Goal: Information Seeking & Learning: Understand process/instructions

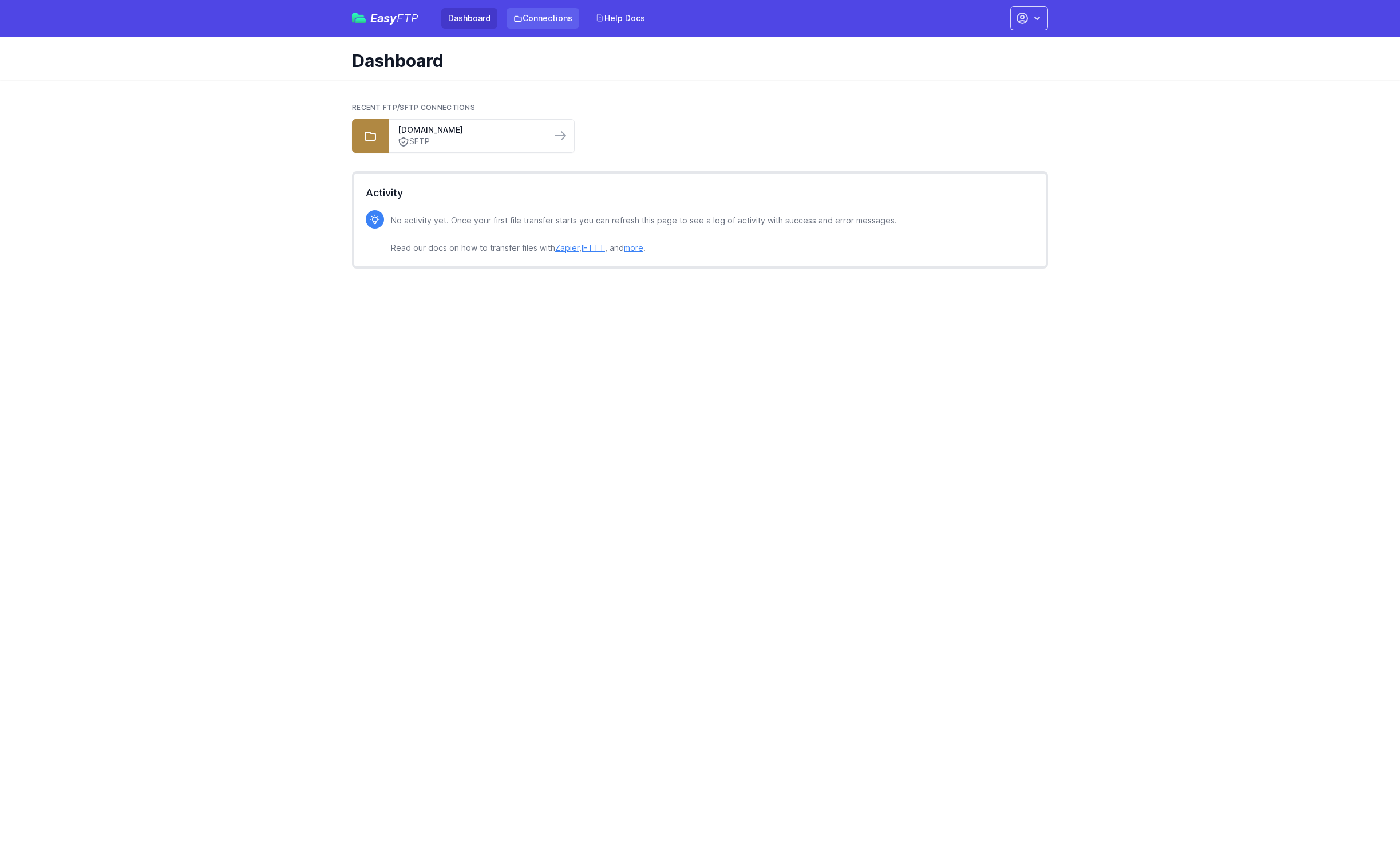
click at [554, 17] on link "Connections" at bounding box center [543, 18] width 73 height 21
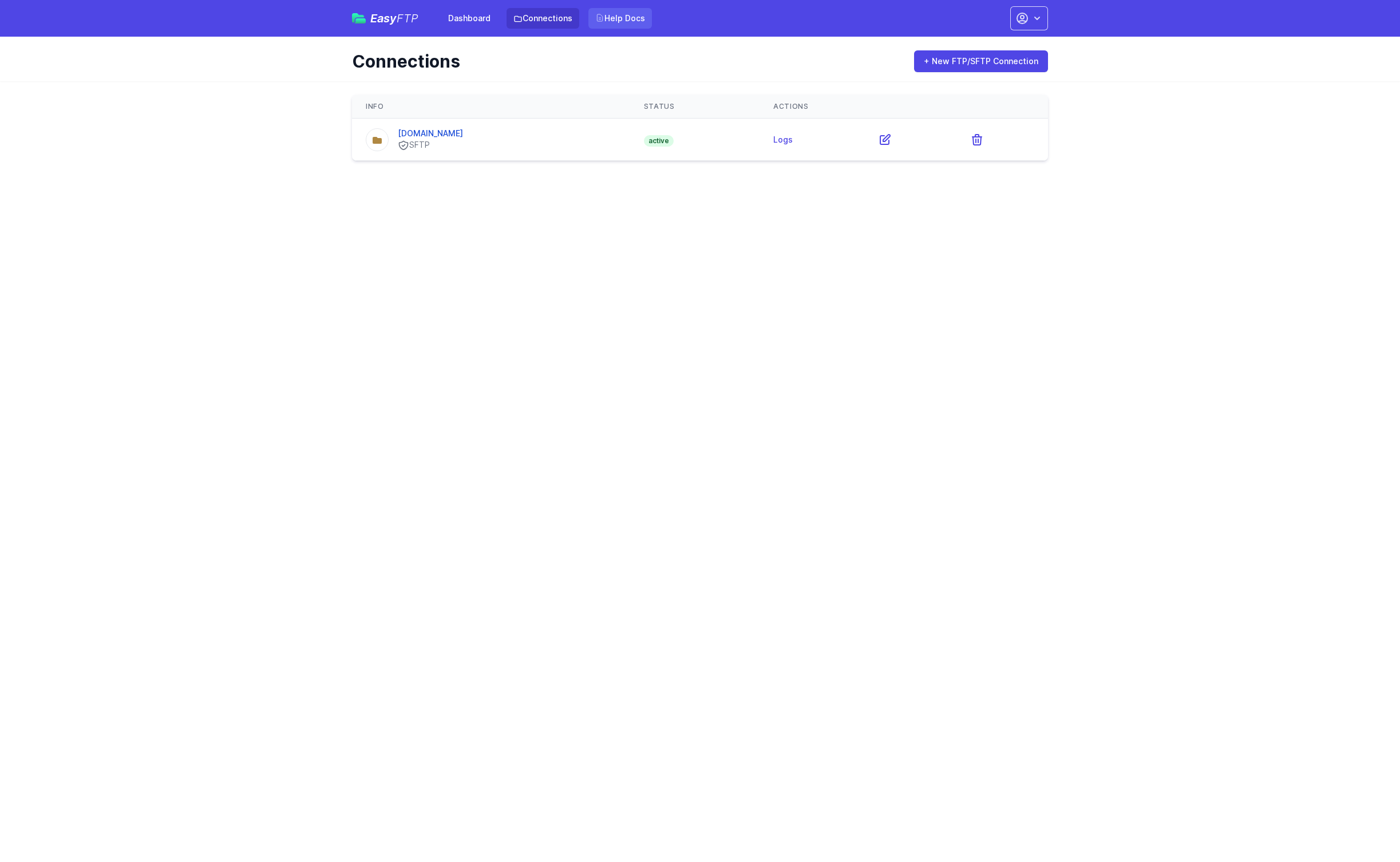
click at [620, 17] on link "Help Docs" at bounding box center [620, 18] width 63 height 21
click at [463, 132] on link "[DOMAIN_NAME]" at bounding box center [430, 133] width 65 height 9
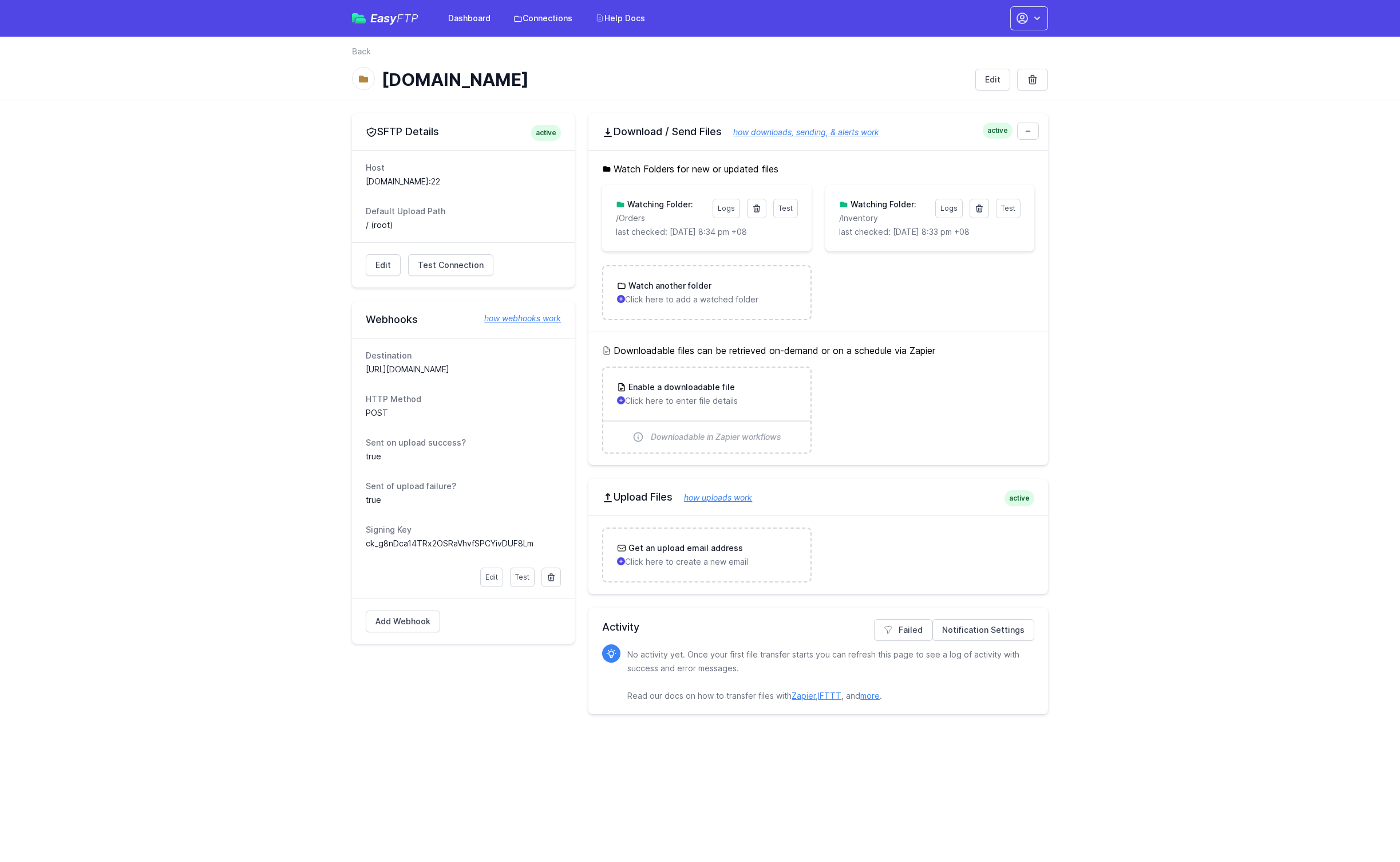
click at [738, 498] on link "how uploads work" at bounding box center [712, 497] width 79 height 9
click at [693, 552] on h3 "Get an upload email address" at bounding box center [684, 548] width 117 height 11
click at [1034, 132] on link at bounding box center [1028, 131] width 22 height 17
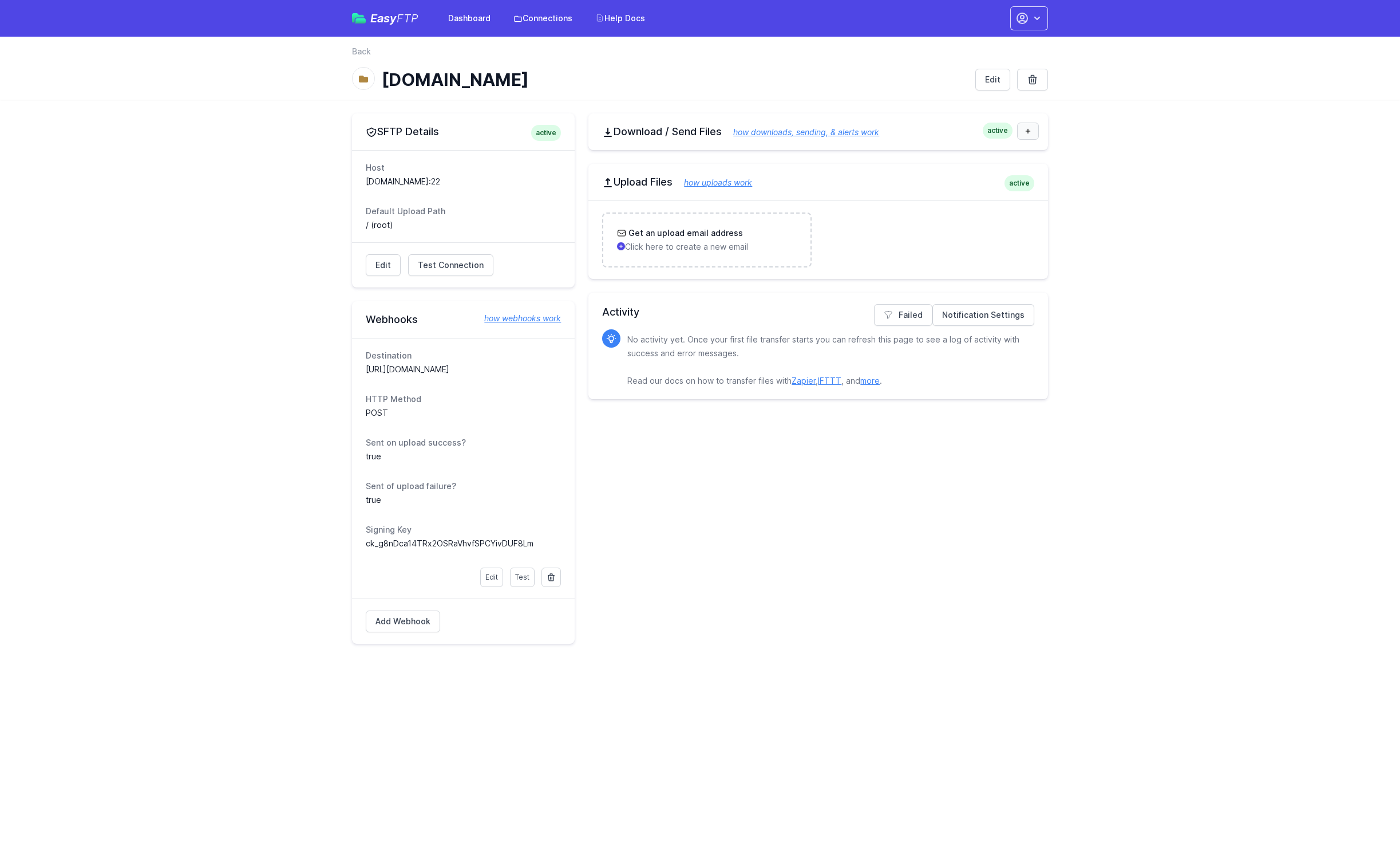
click at [1034, 132] on link at bounding box center [1028, 131] width 22 height 17
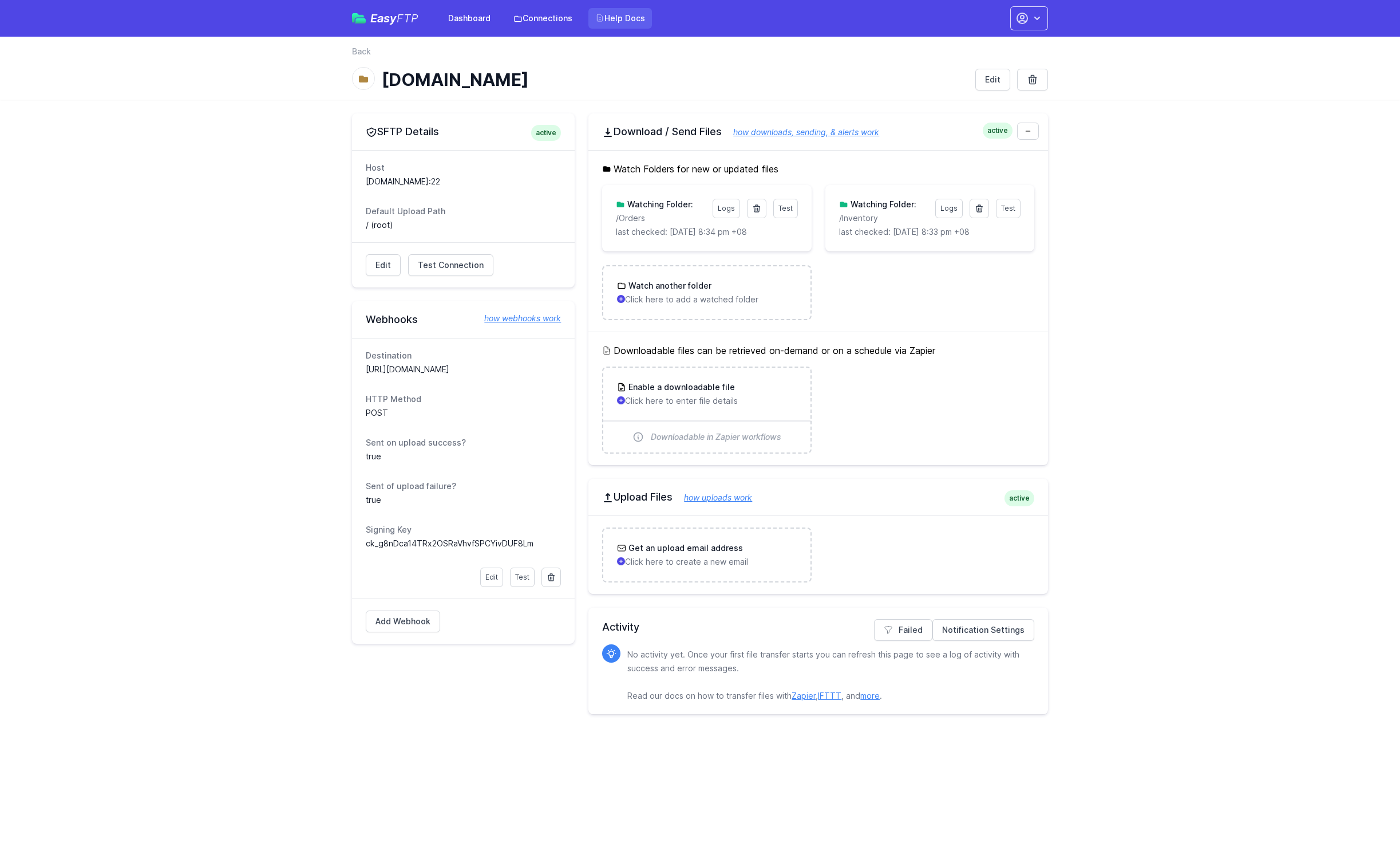
click at [627, 19] on link "Help Docs" at bounding box center [620, 18] width 63 height 21
